Goal: Task Accomplishment & Management: Use online tool/utility

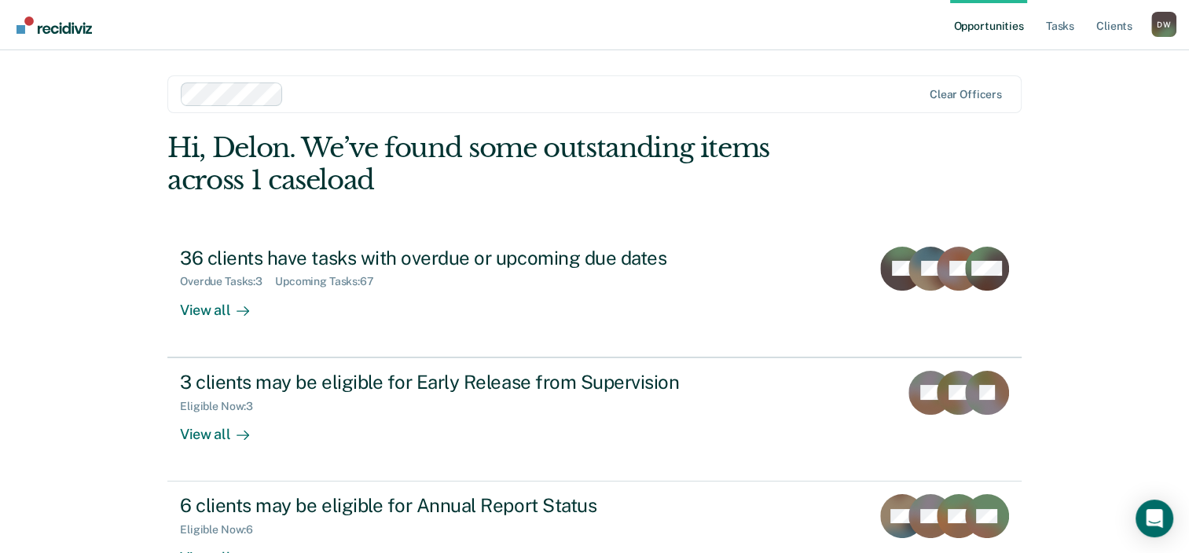
scroll to position [51, 0]
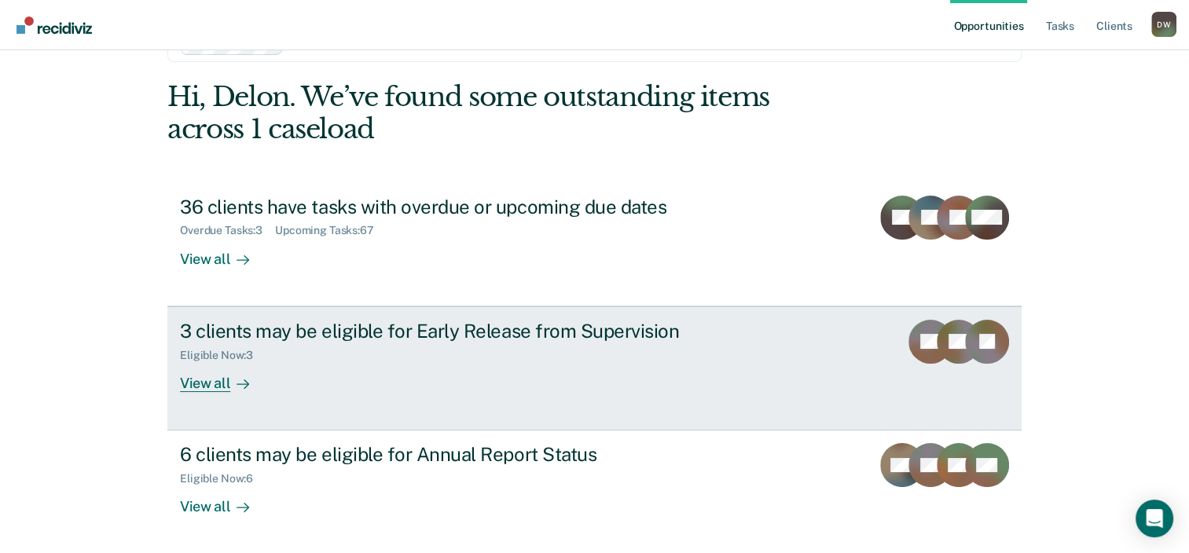
click at [211, 390] on div "View all" at bounding box center [224, 376] width 88 height 31
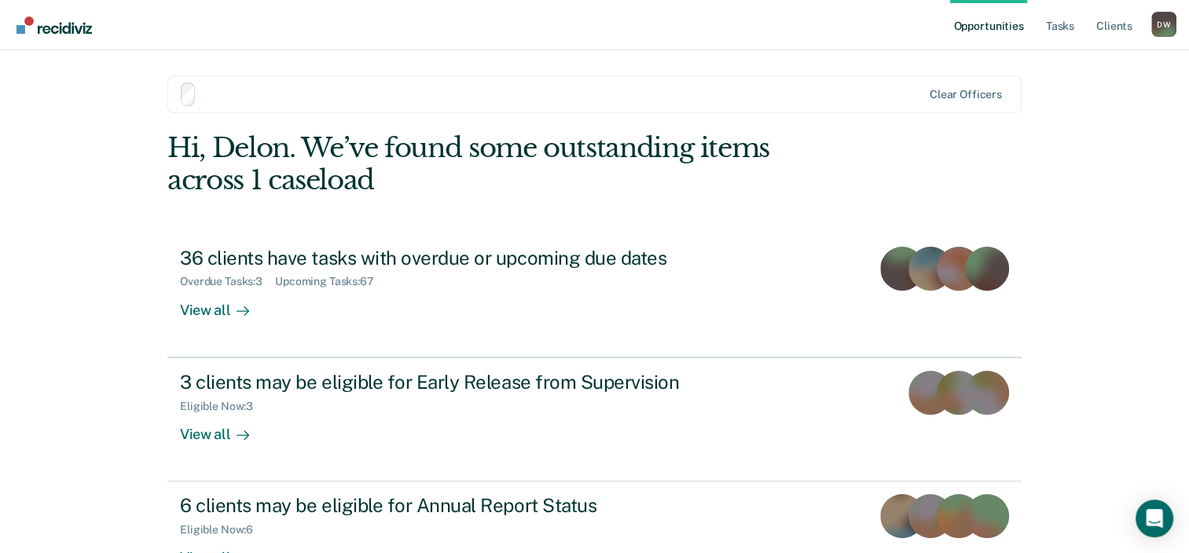
scroll to position [51, 0]
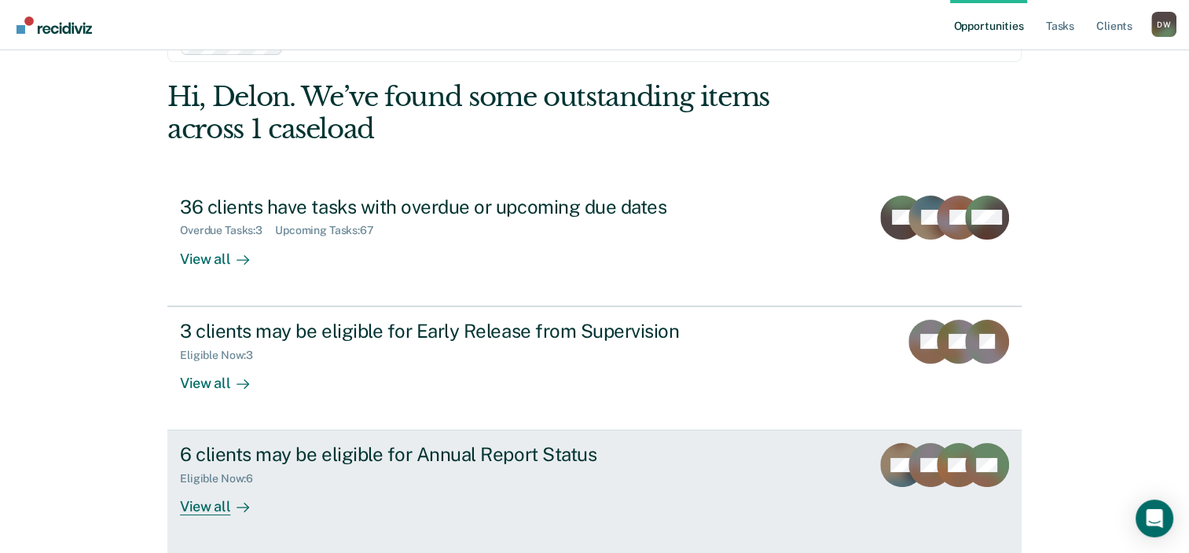
click at [207, 511] on div "View all" at bounding box center [224, 501] width 88 height 31
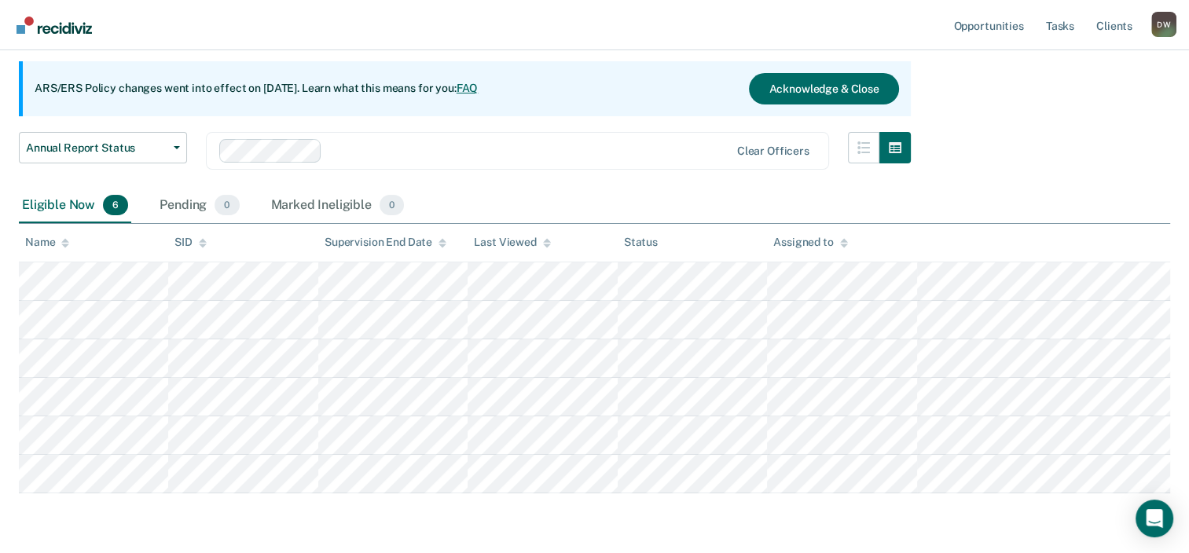
scroll to position [107, 0]
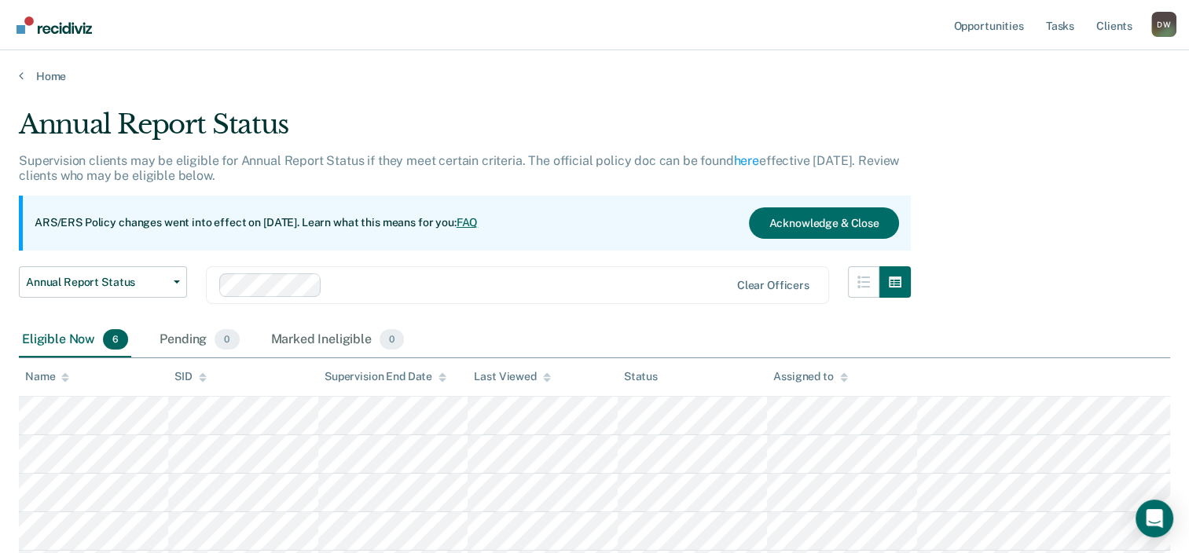
scroll to position [107, 0]
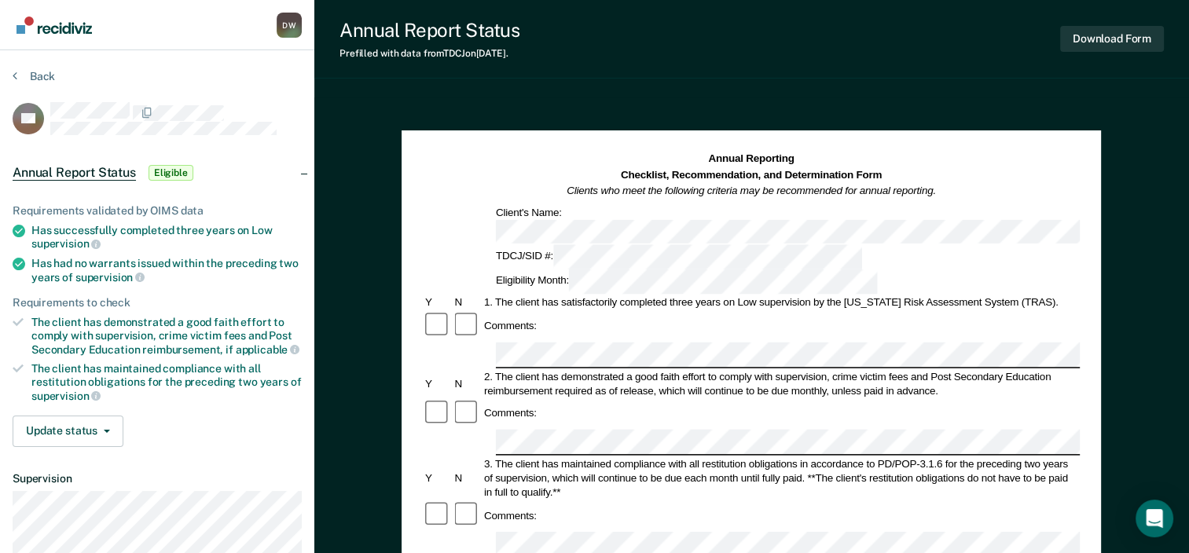
scroll to position [79, 0]
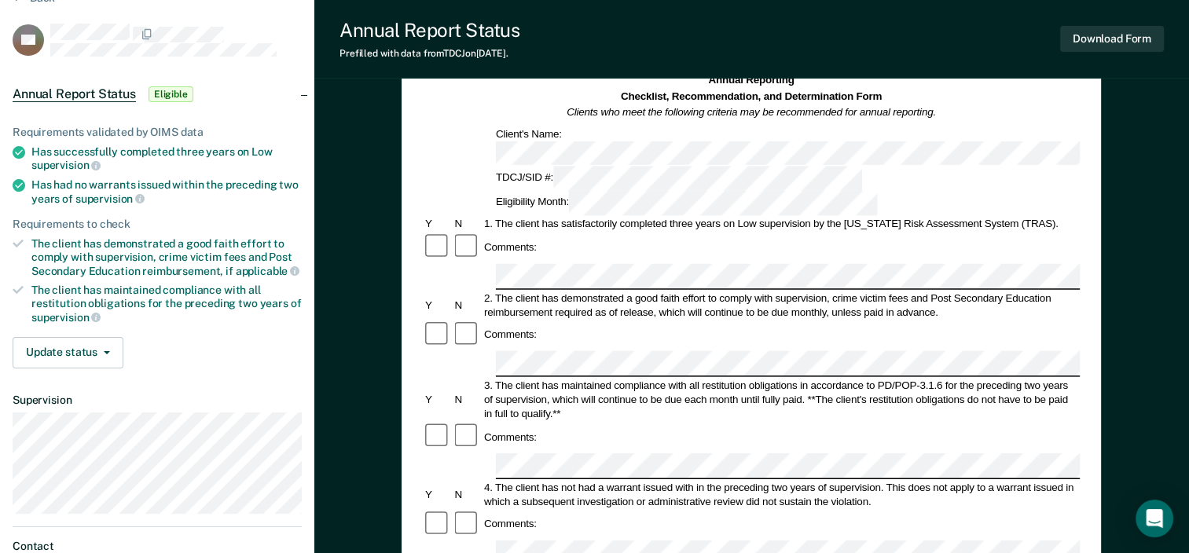
click at [239, 405] on dl "Supervision" at bounding box center [157, 454] width 289 height 120
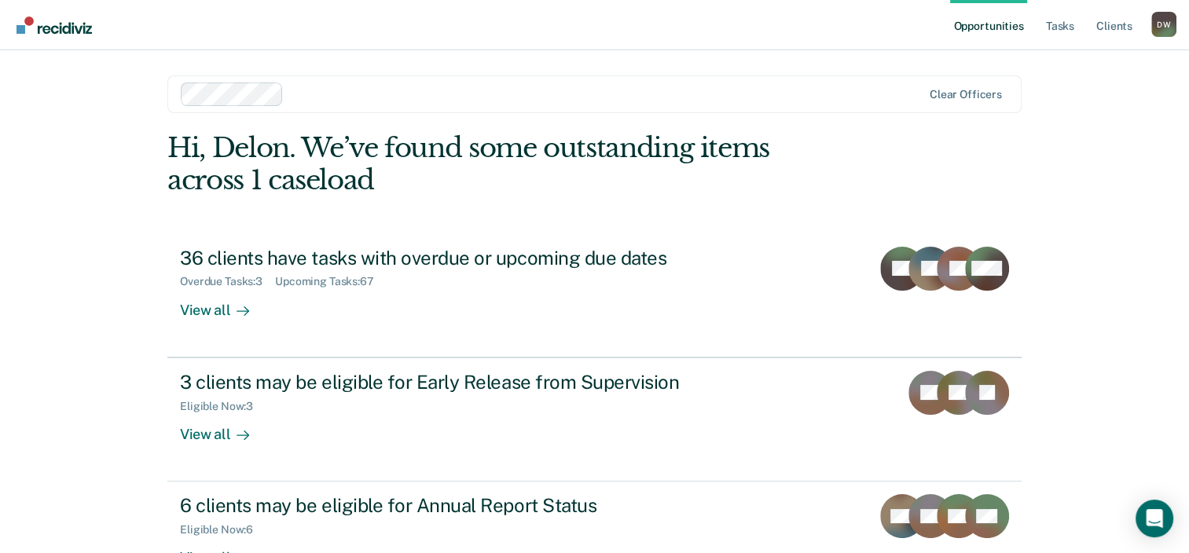
scroll to position [51, 0]
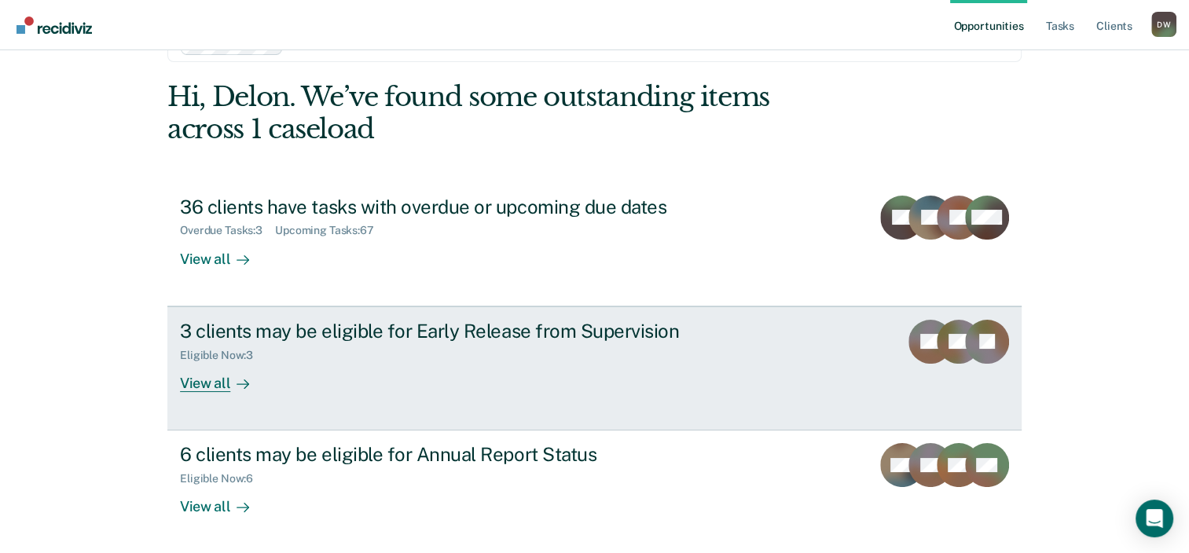
click at [206, 385] on div "View all" at bounding box center [224, 376] width 88 height 31
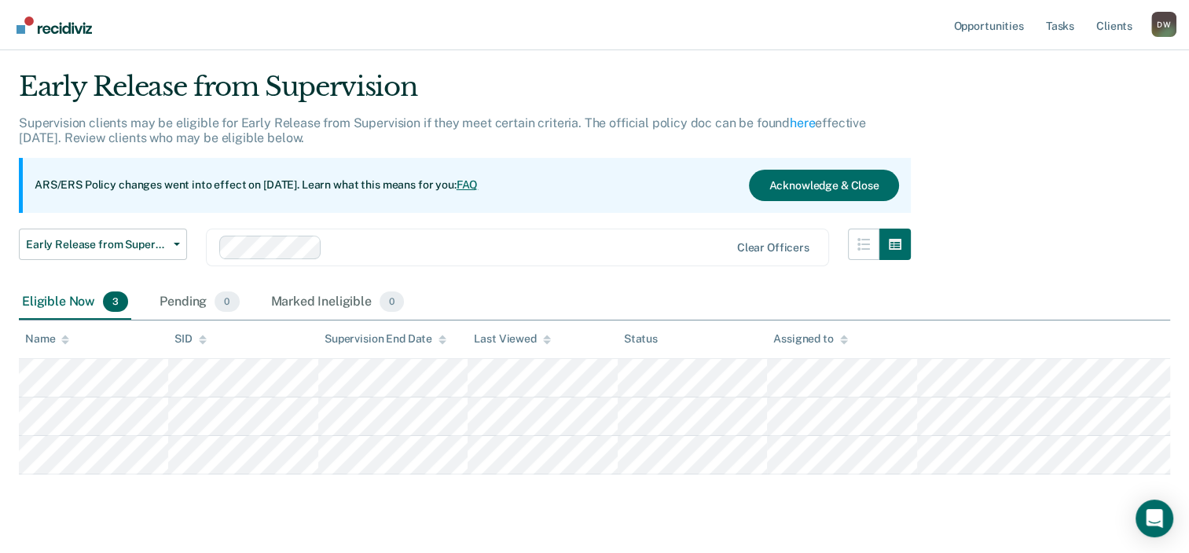
scroll to position [71, 0]
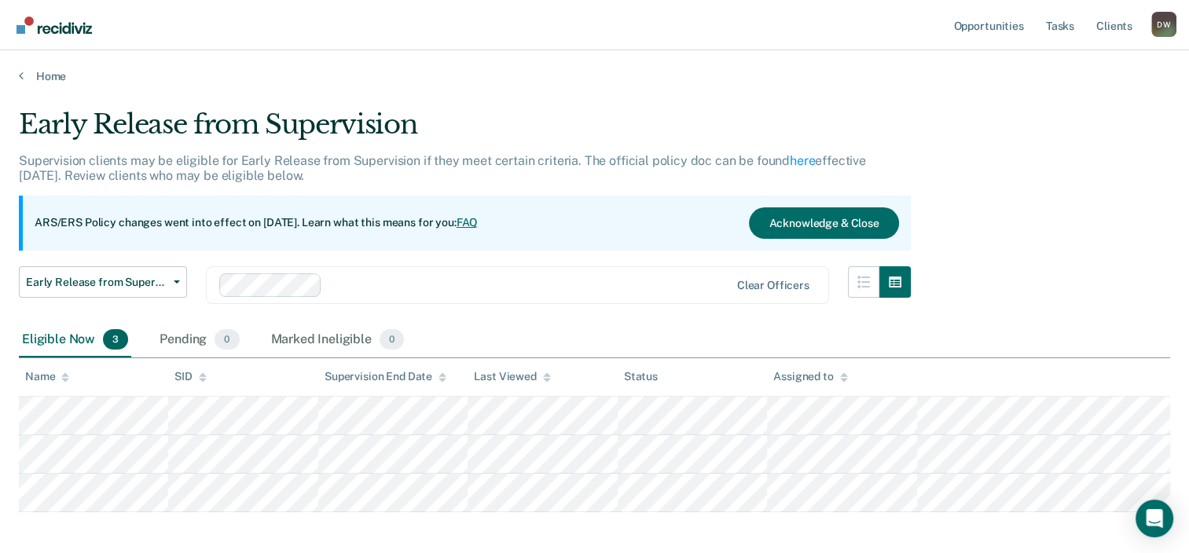
click at [479, 224] on link "FAQ" at bounding box center [468, 222] width 22 height 13
